Goal: Navigation & Orientation: Find specific page/section

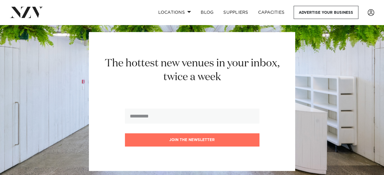
scroll to position [2139, 0]
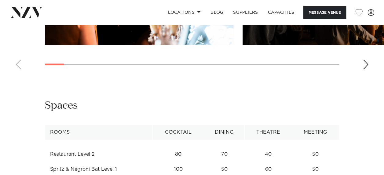
scroll to position [703, 0]
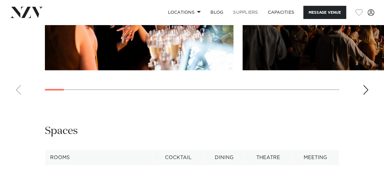
click at [247, 11] on link "SUPPLIERS" at bounding box center [245, 12] width 35 height 13
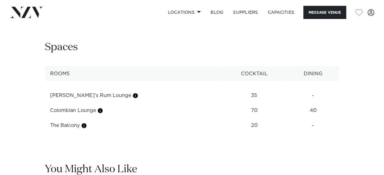
scroll to position [764, 0]
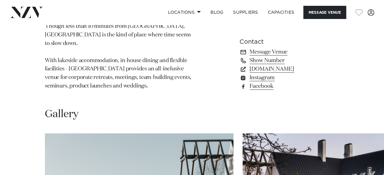
scroll to position [397, 0]
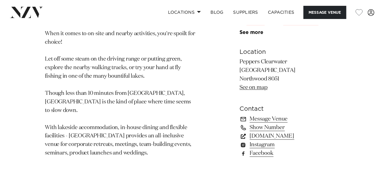
click at [255, 132] on link "[DOMAIN_NAME]" at bounding box center [290, 136] width 100 height 9
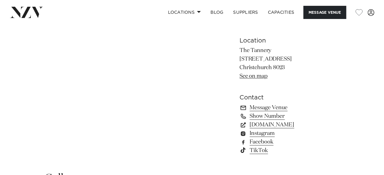
scroll to position [397, 0]
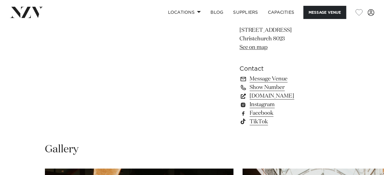
click at [269, 95] on link "[DOMAIN_NAME]" at bounding box center [290, 96] width 100 height 9
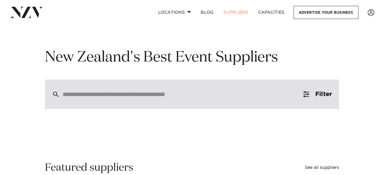
scroll to position [92, 0]
